Goal: Task Accomplishment & Management: Manage account settings

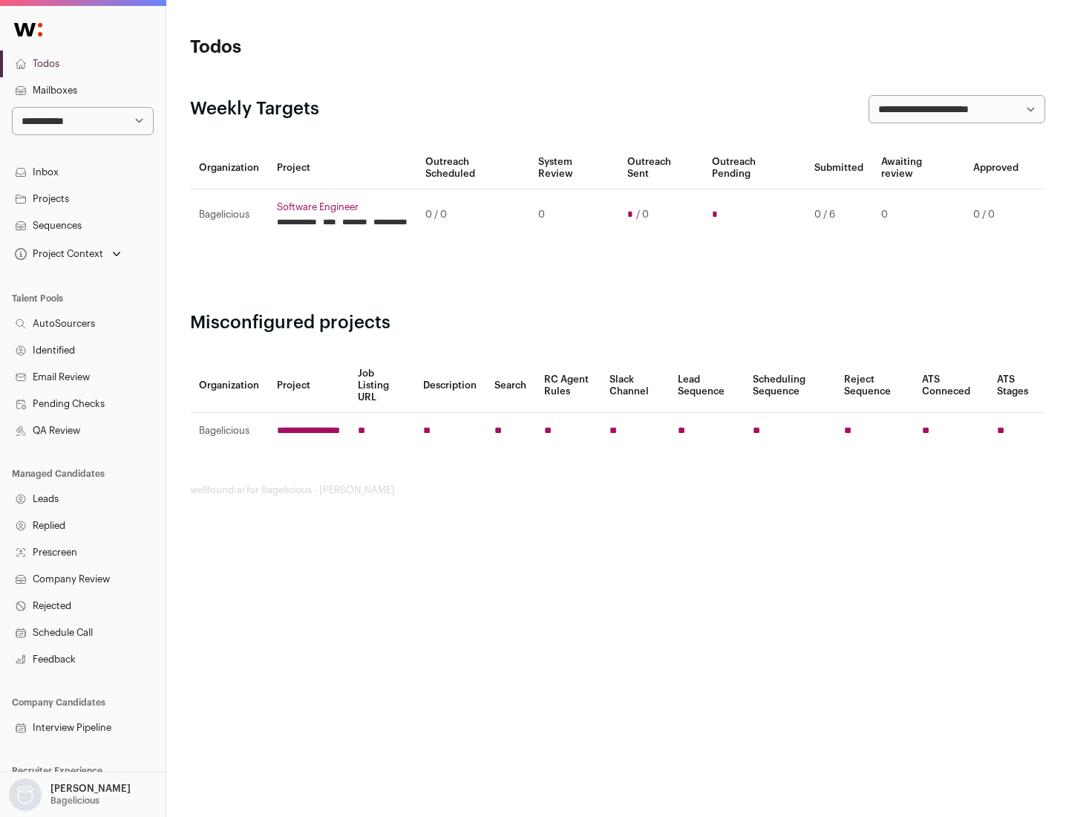
click at [82, 198] on link "Projects" at bounding box center [83, 199] width 166 height 27
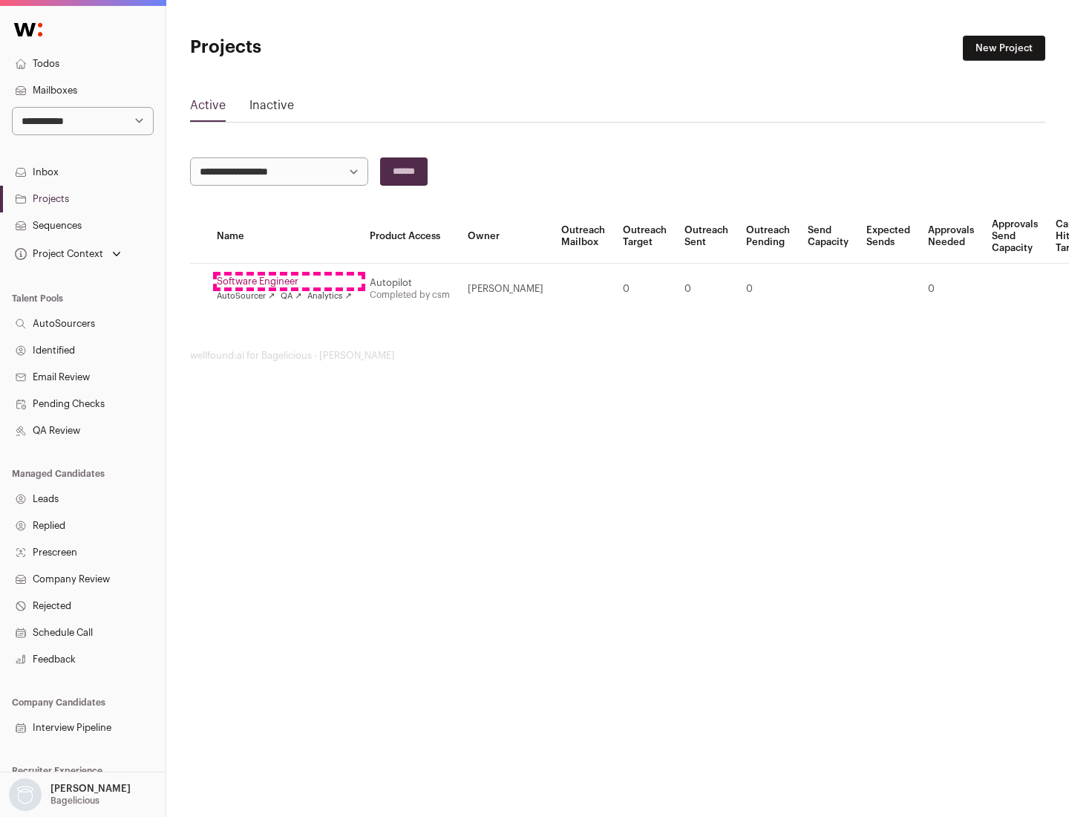
click at [289, 281] on link "Software Engineer" at bounding box center [284, 281] width 135 height 12
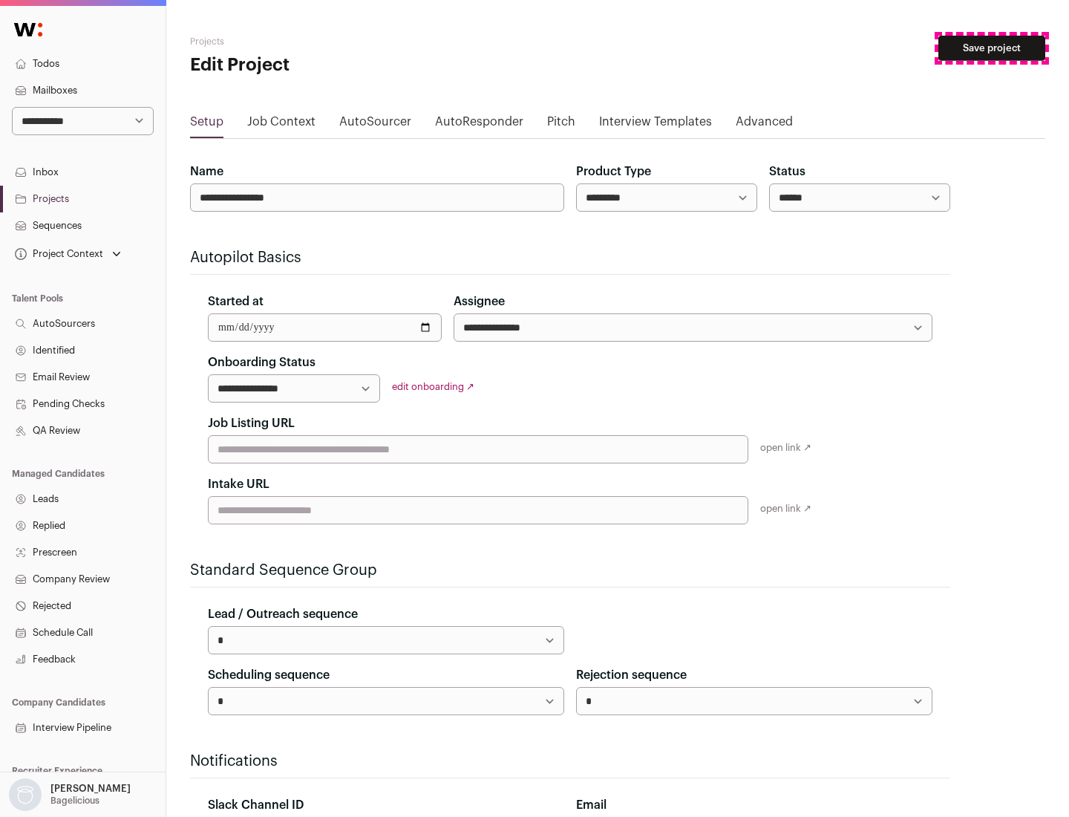
click at [992, 48] on button "Save project" at bounding box center [991, 48] width 107 height 25
